Goal: Find specific page/section: Find specific page/section

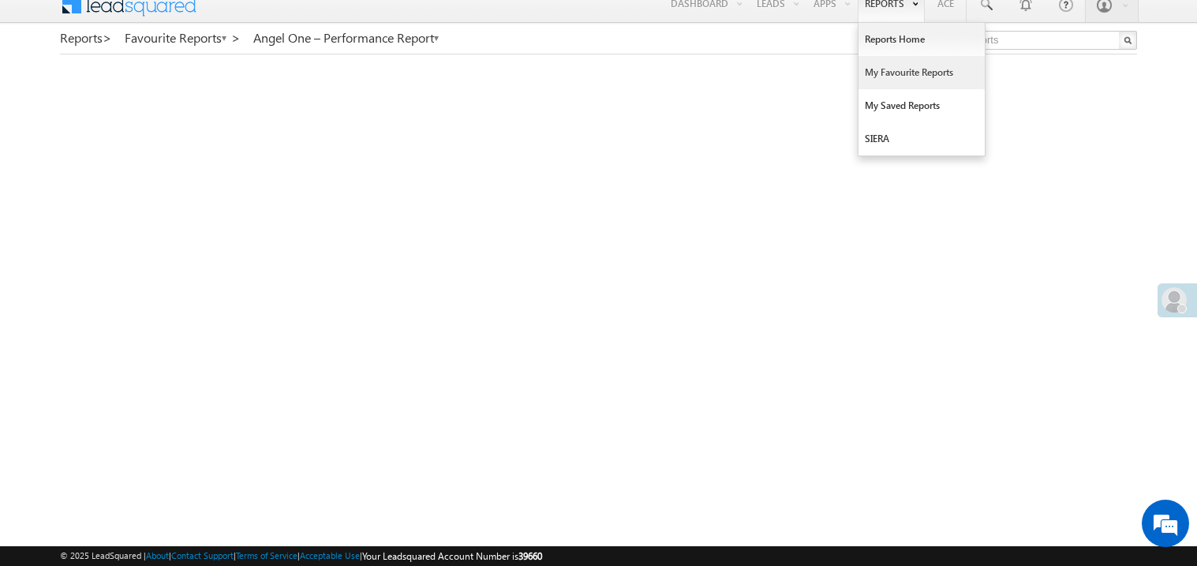
click at [879, 69] on link "My Favourite Reports" at bounding box center [921, 72] width 126 height 33
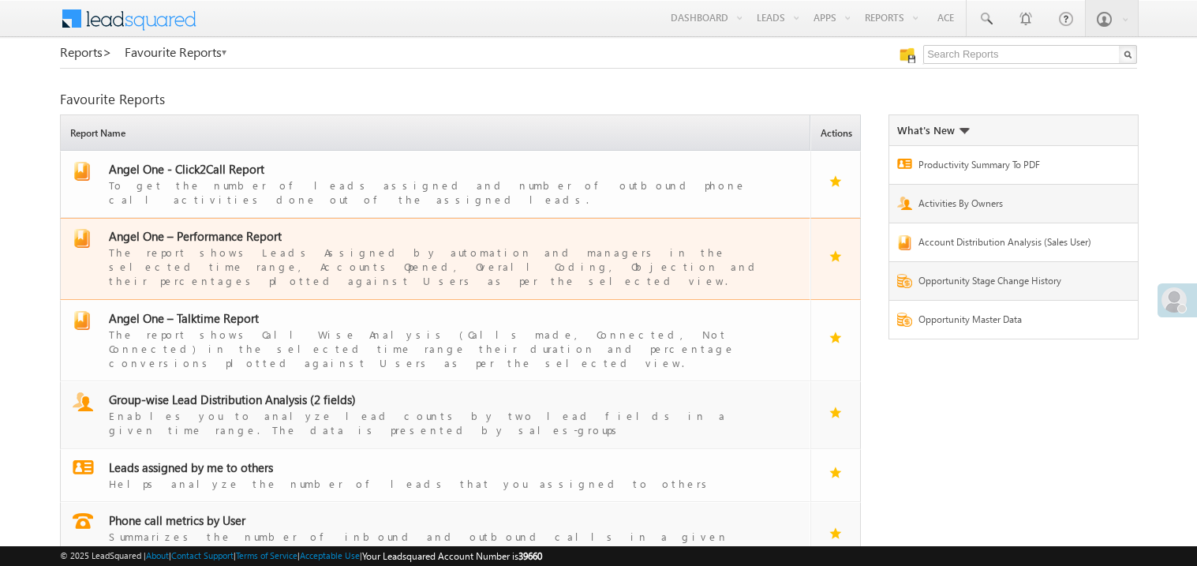
click at [213, 228] on span "Angel One – Performance Report" at bounding box center [195, 236] width 173 height 16
